Goal: Information Seeking & Learning: Learn about a topic

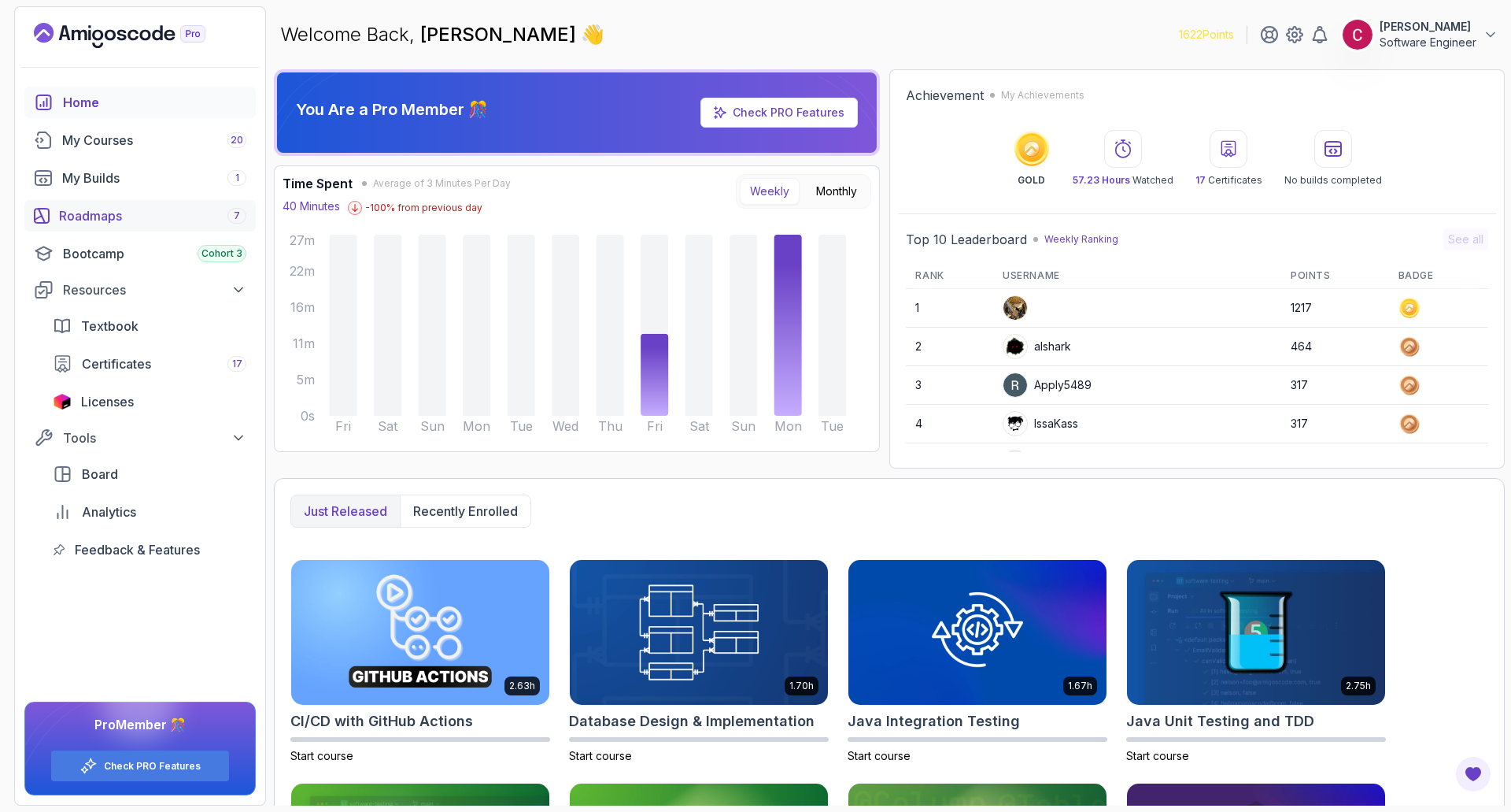
click at [122, 218] on div "Roadmaps 7" at bounding box center [153, 216] width 187 height 19
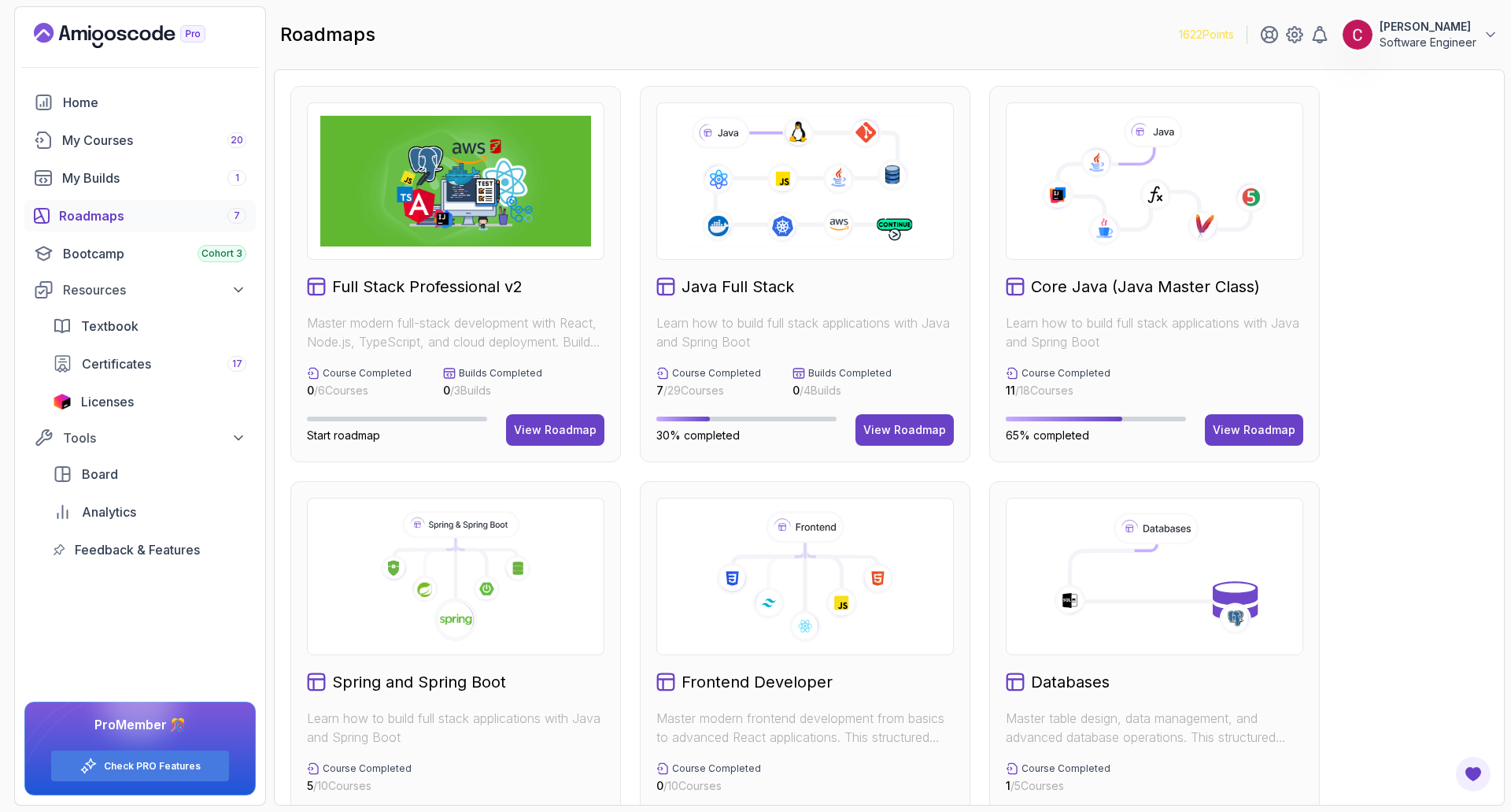
scroll to position [315, 0]
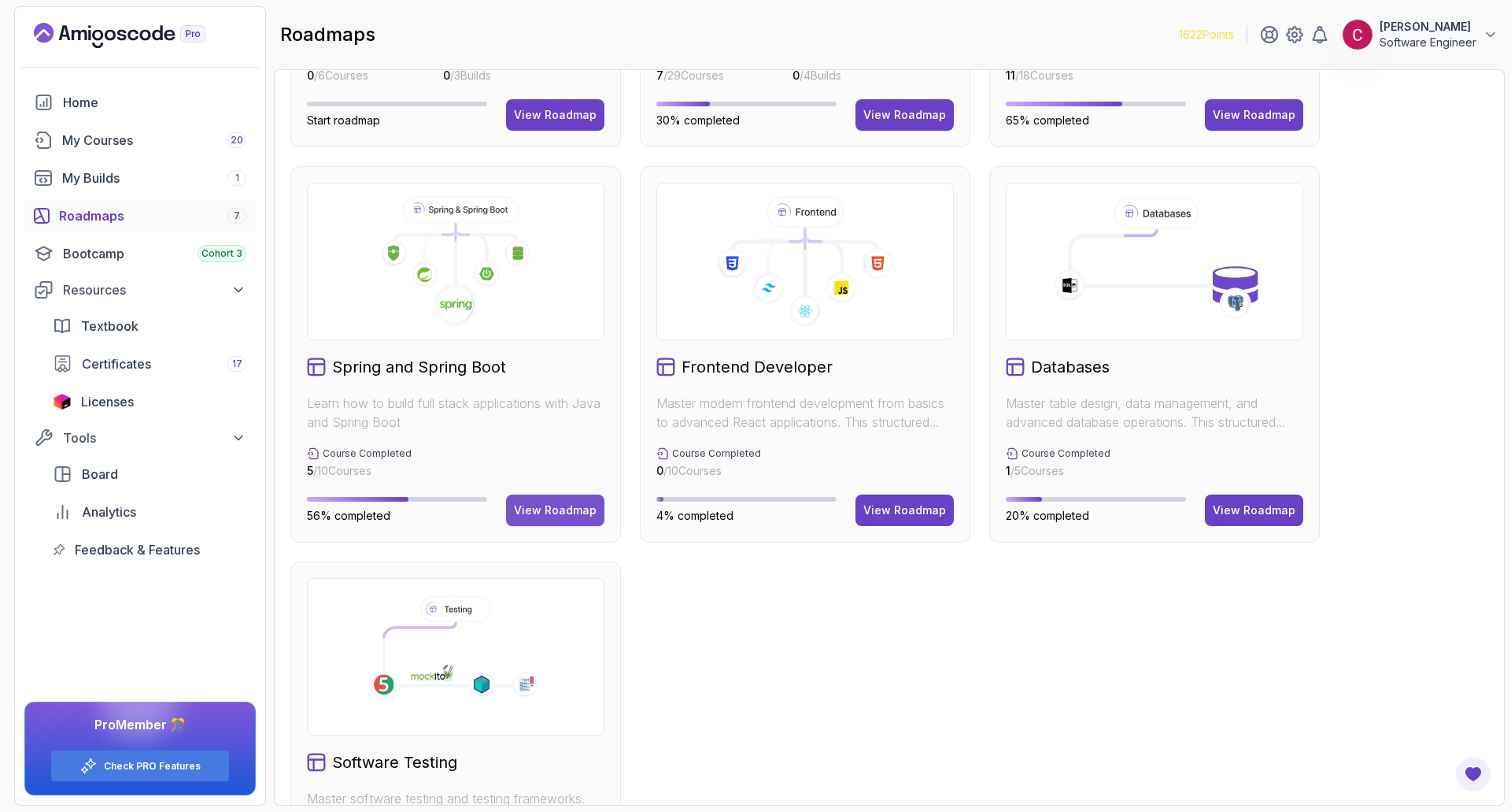
click at [544, 503] on div "View Roadmap" at bounding box center [555, 509] width 82 height 16
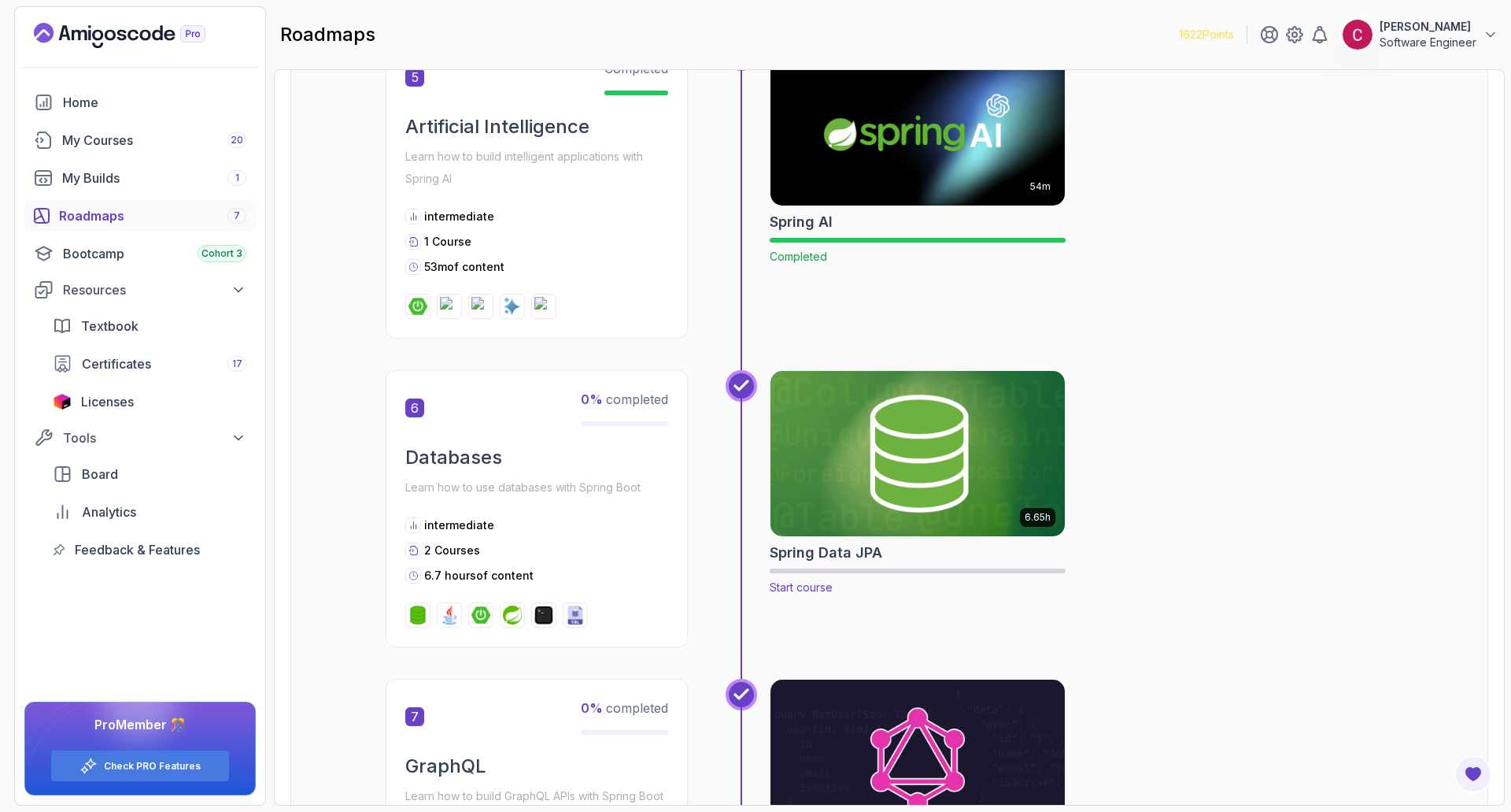
scroll to position [1748, 0]
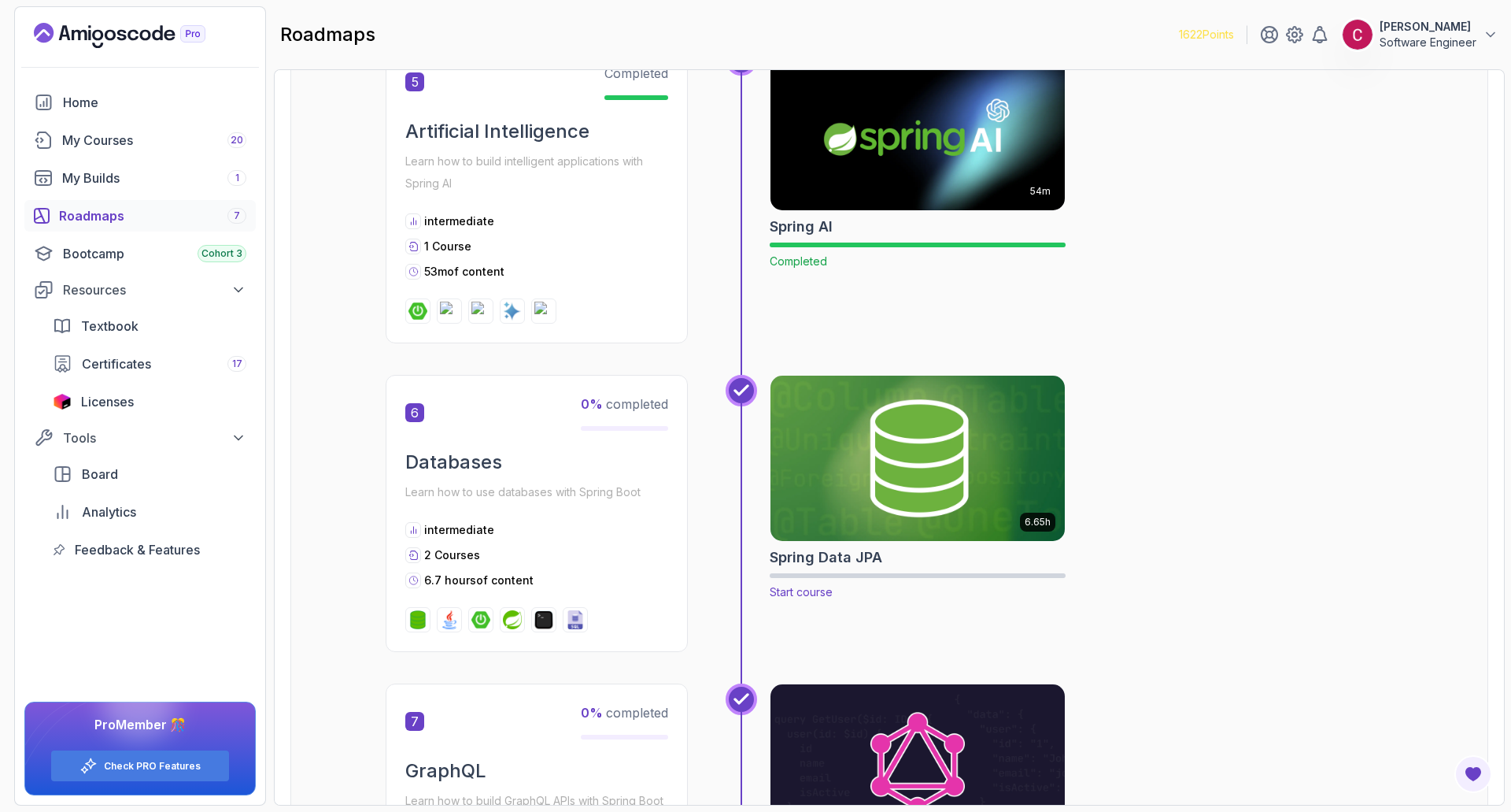
click at [896, 494] on img at bounding box center [918, 457] width 309 height 173
